Goal: Navigation & Orientation: Find specific page/section

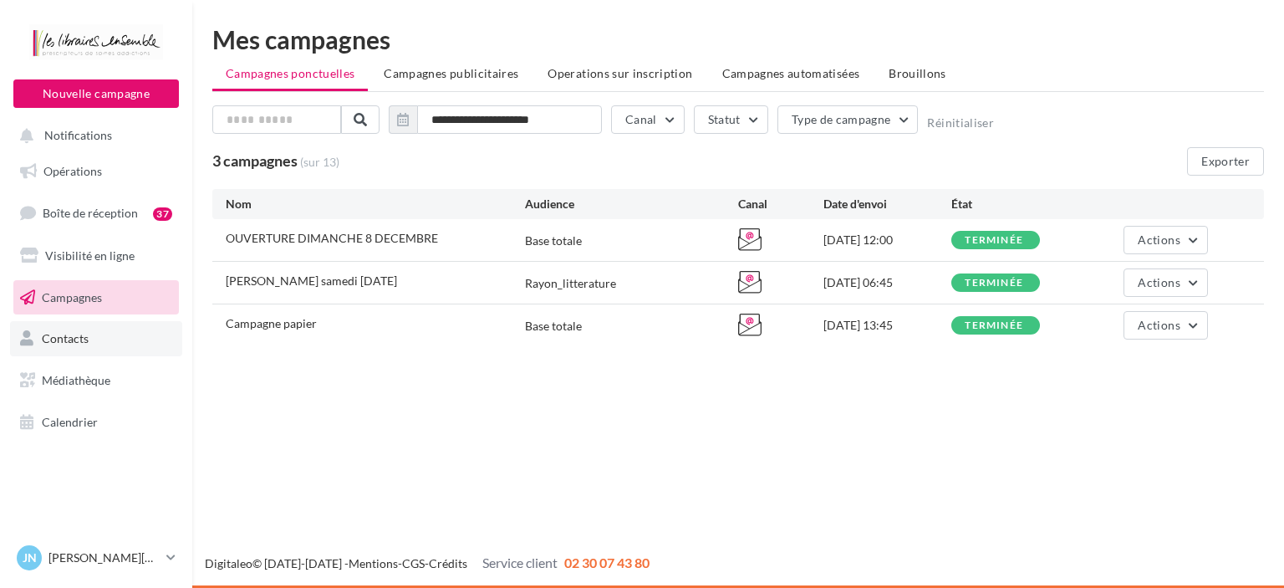
click at [90, 337] on link "Contacts" at bounding box center [96, 338] width 172 height 35
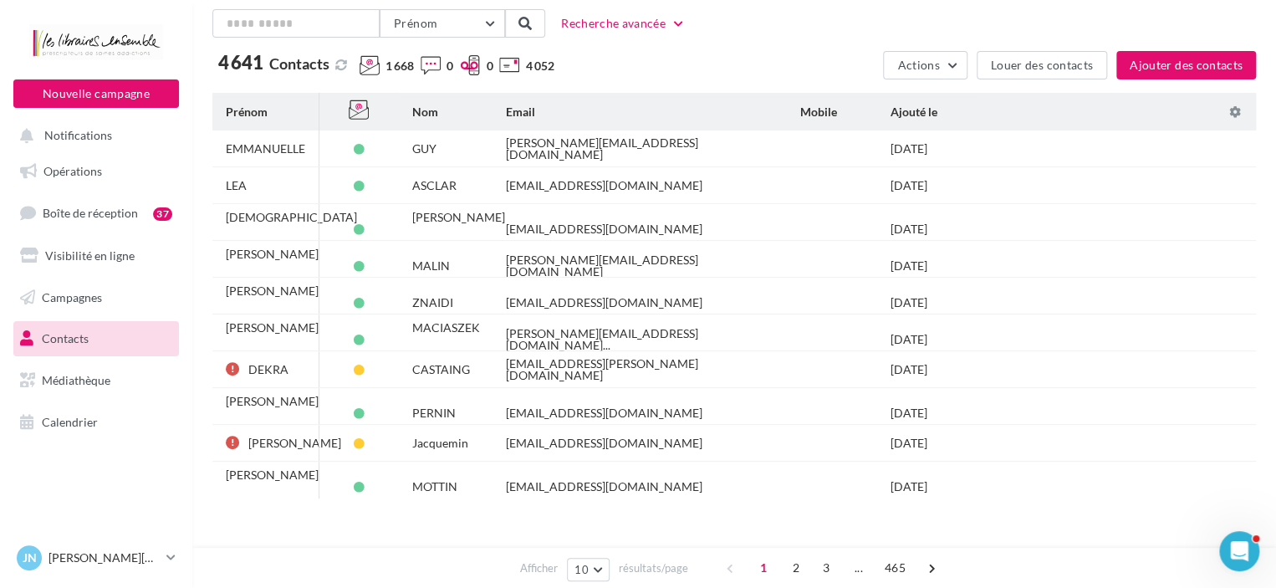
scroll to position [117, 0]
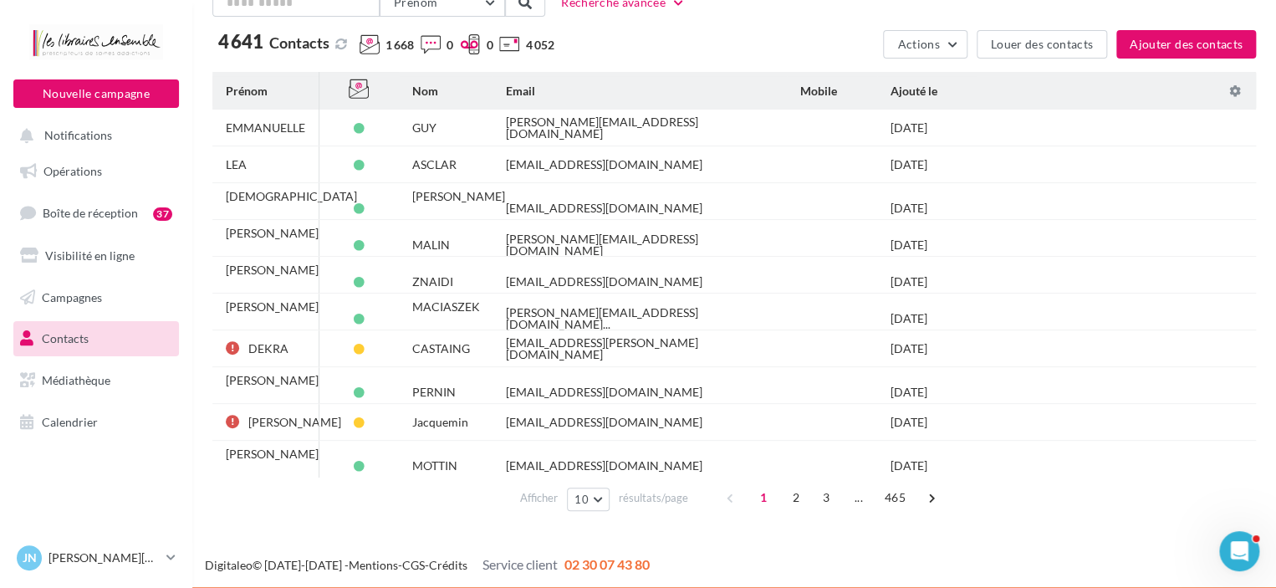
click at [466, 44] on icon at bounding box center [470, 44] width 20 height 20
click at [962, 44] on button "Actions" at bounding box center [925, 44] width 84 height 28
click at [114, 207] on span "Boîte de réception" at bounding box center [90, 213] width 95 height 14
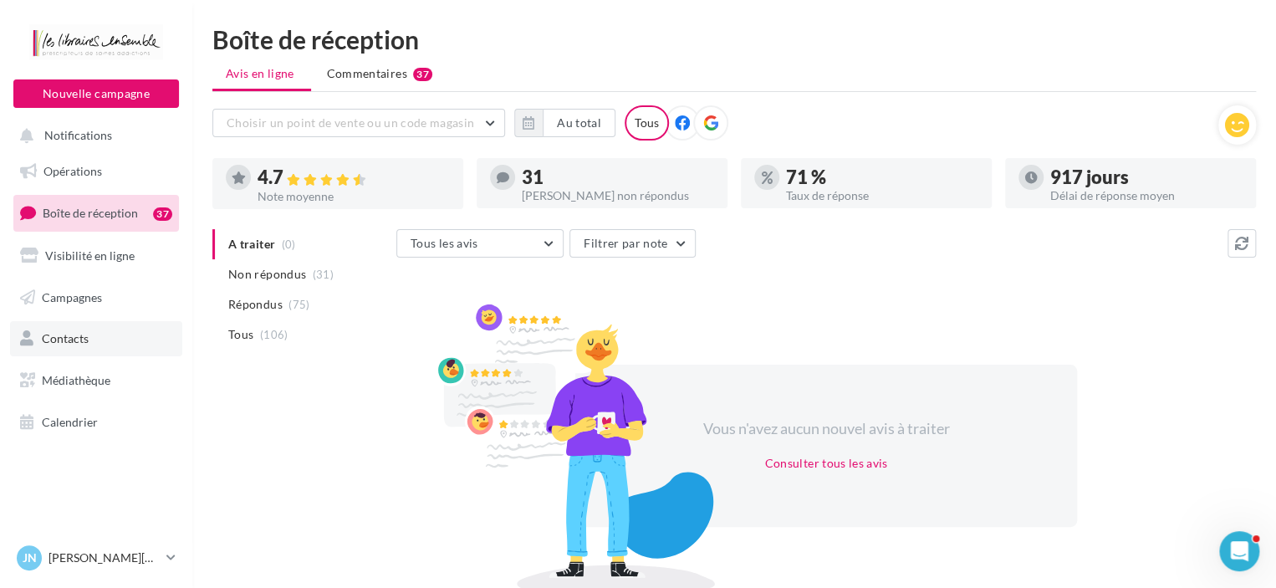
click at [77, 330] on link "Contacts" at bounding box center [96, 338] width 172 height 35
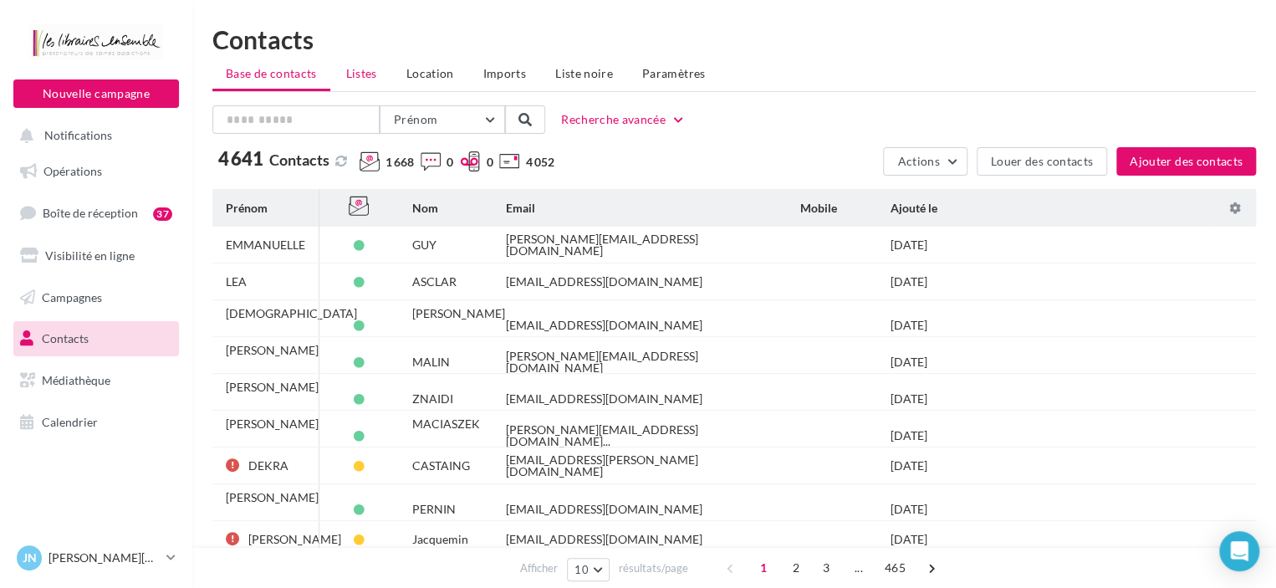
click at [354, 71] on span "Listes" at bounding box center [361, 73] width 31 height 14
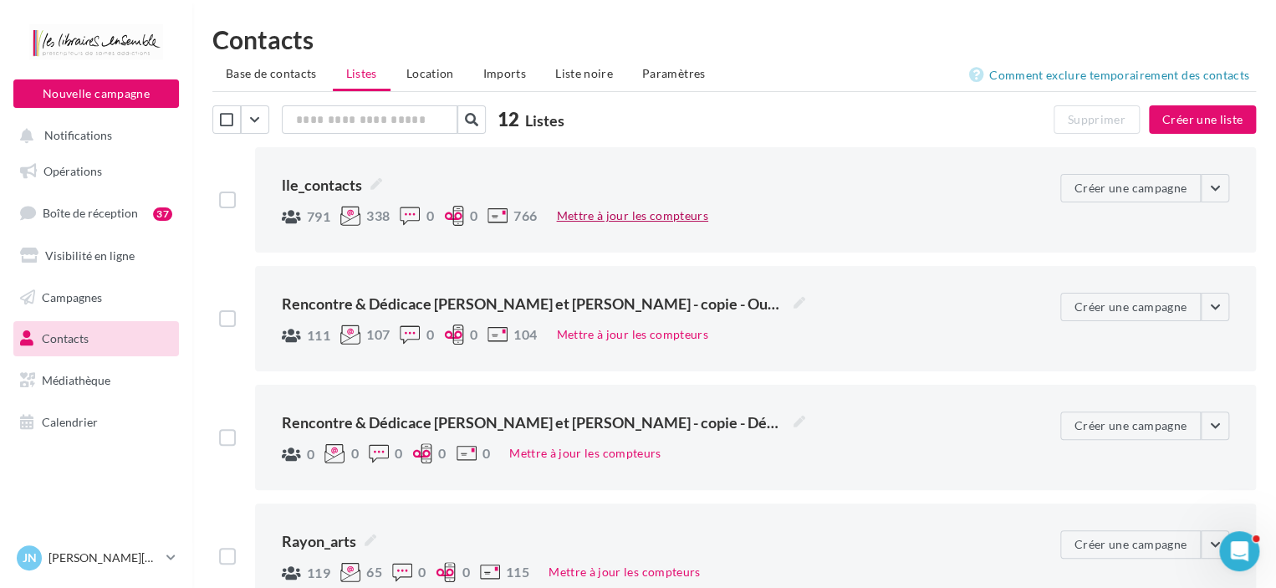
click at [580, 217] on button "Mettre à jour les compteurs" at bounding box center [631, 216] width 165 height 20
click at [655, 74] on span "Paramètres" at bounding box center [674, 73] width 64 height 14
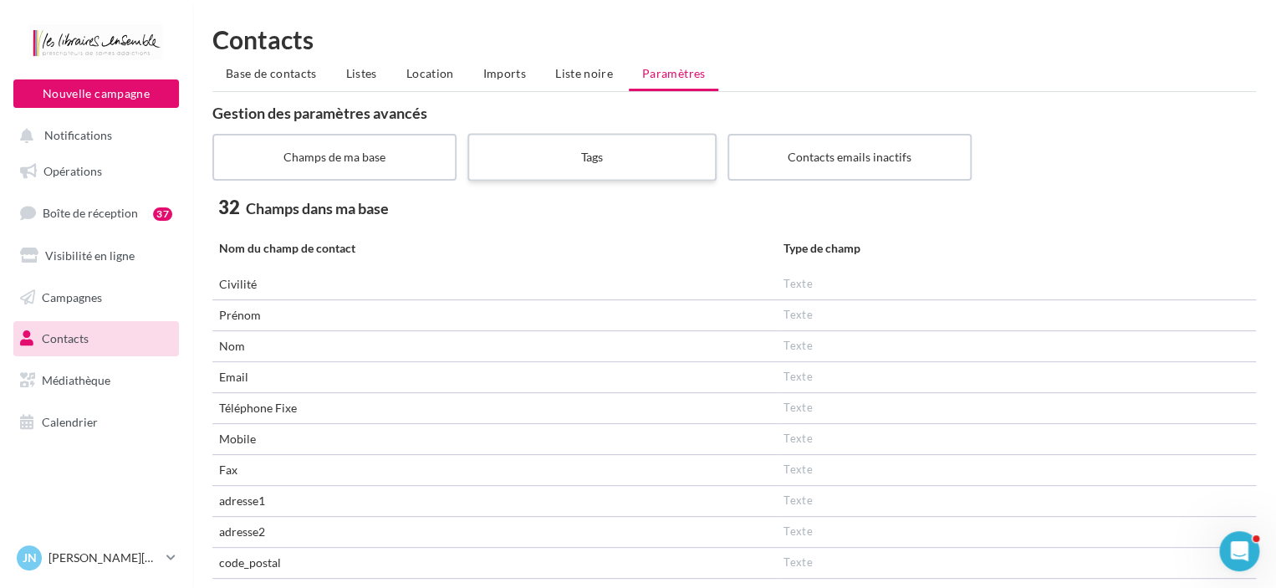
click at [586, 145] on label "Tags" at bounding box center [591, 157] width 249 height 48
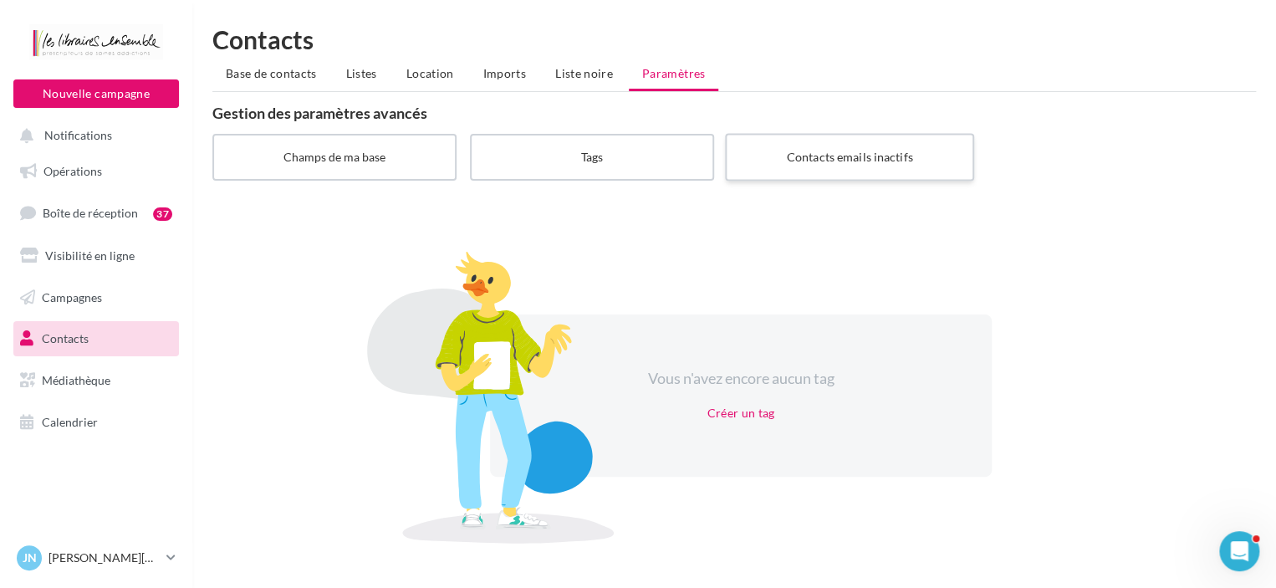
click at [843, 155] on label "Contacts emails inactifs" at bounding box center [849, 157] width 249 height 48
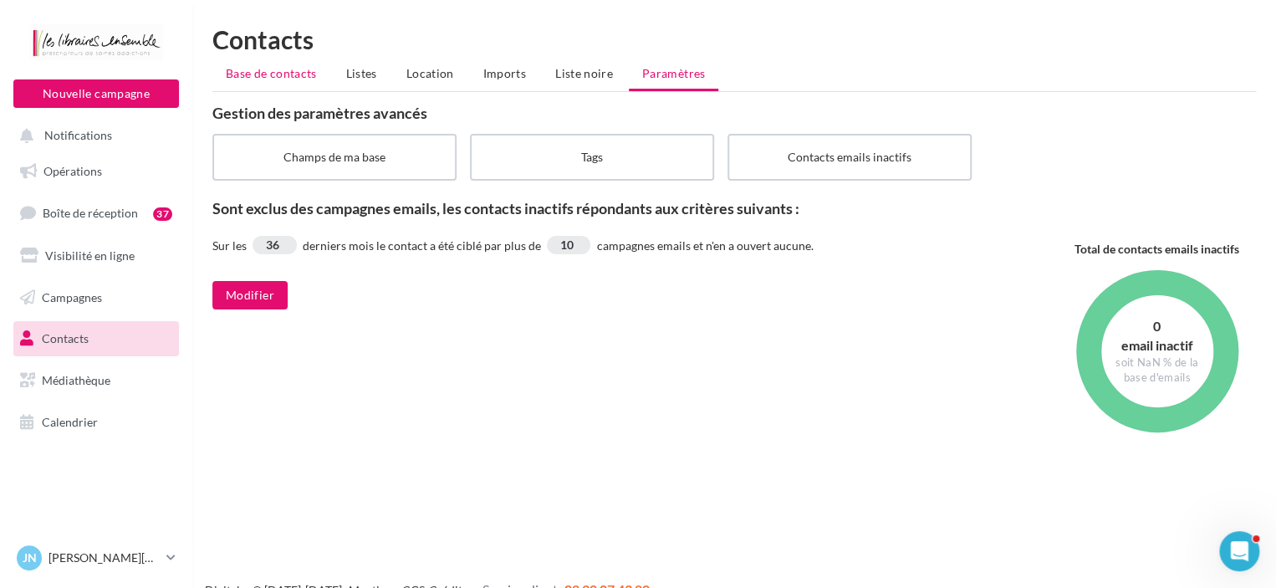
click at [268, 75] on span "Base de contacts" at bounding box center [271, 73] width 91 height 14
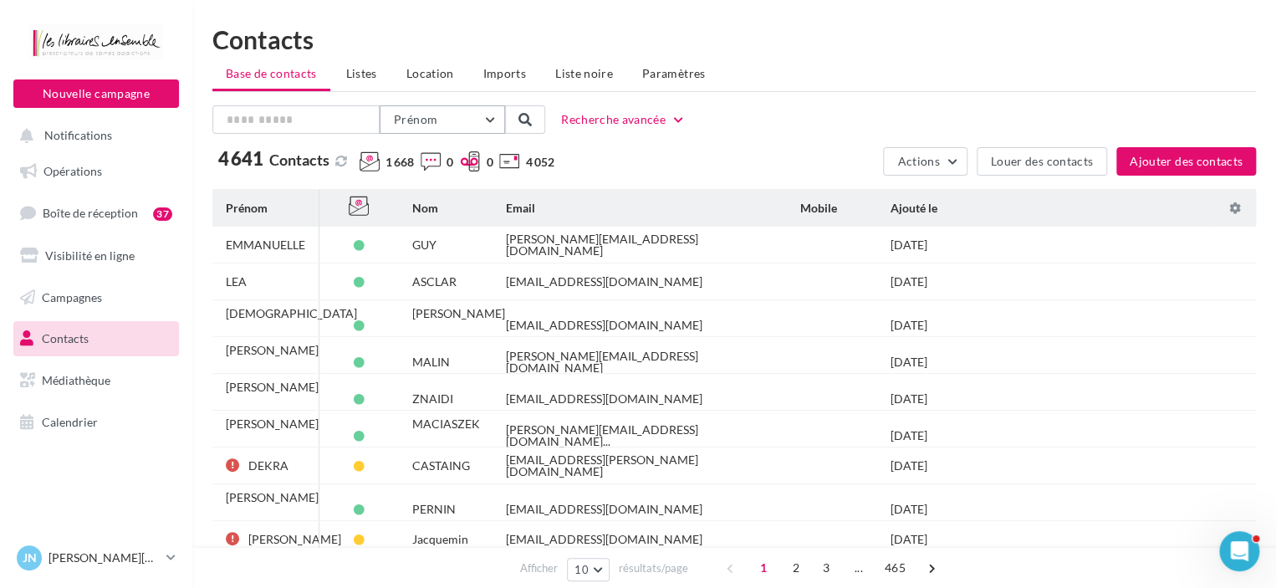
click at [405, 114] on span "Prénom" at bounding box center [415, 119] width 43 height 14
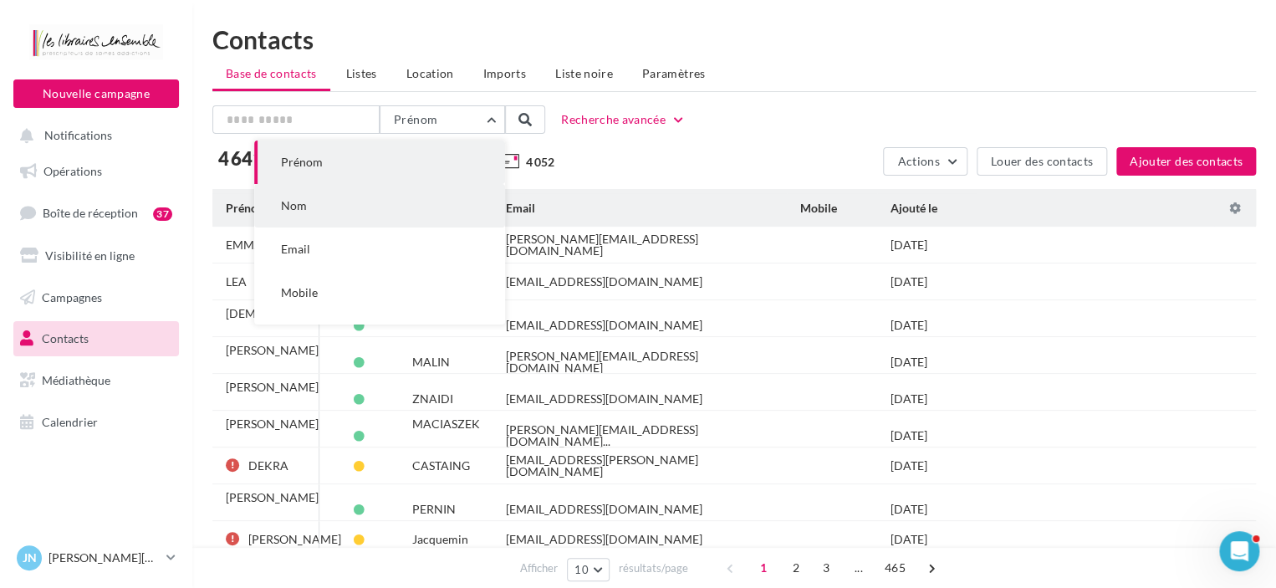
click at [324, 203] on button "Nom" at bounding box center [379, 205] width 251 height 43
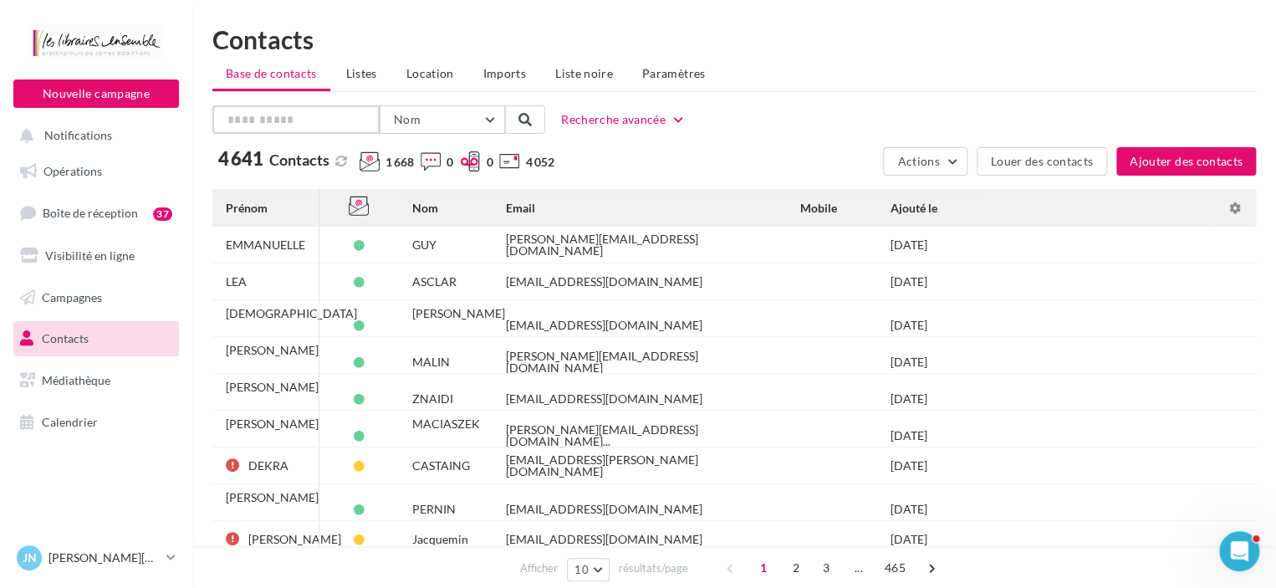
click at [286, 119] on input "text" at bounding box center [295, 119] width 167 height 28
type input "****"
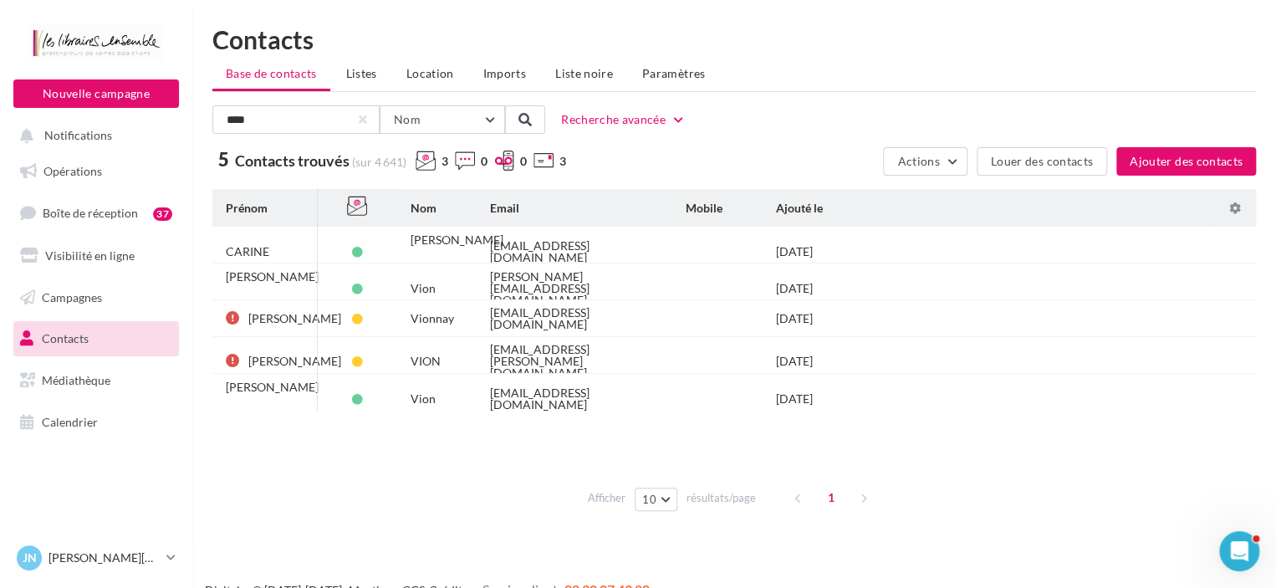
click at [62, 337] on span "Contacts" at bounding box center [65, 338] width 47 height 14
